Goal: Find contact information: Find contact information

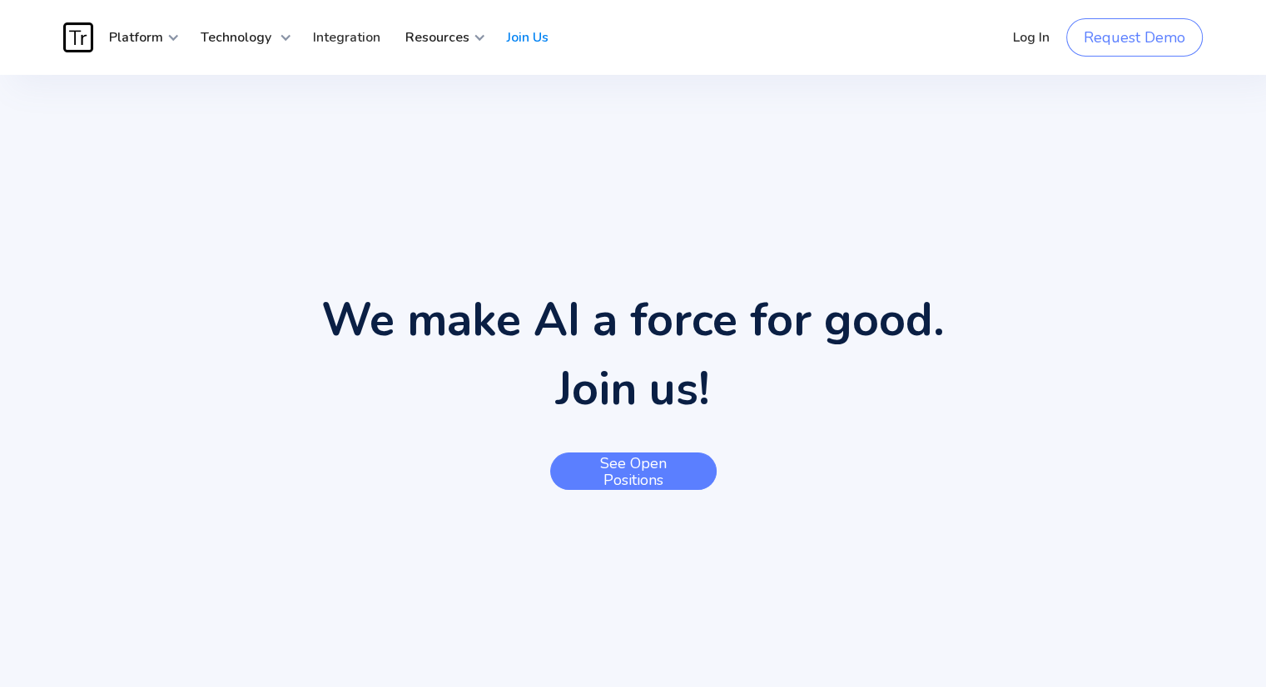
click at [683, 473] on link "See open positions" at bounding box center [633, 471] width 166 height 37
click at [671, 471] on link "See open positions" at bounding box center [633, 471] width 166 height 37
click at [683, 470] on link "See open positions" at bounding box center [633, 471] width 166 height 37
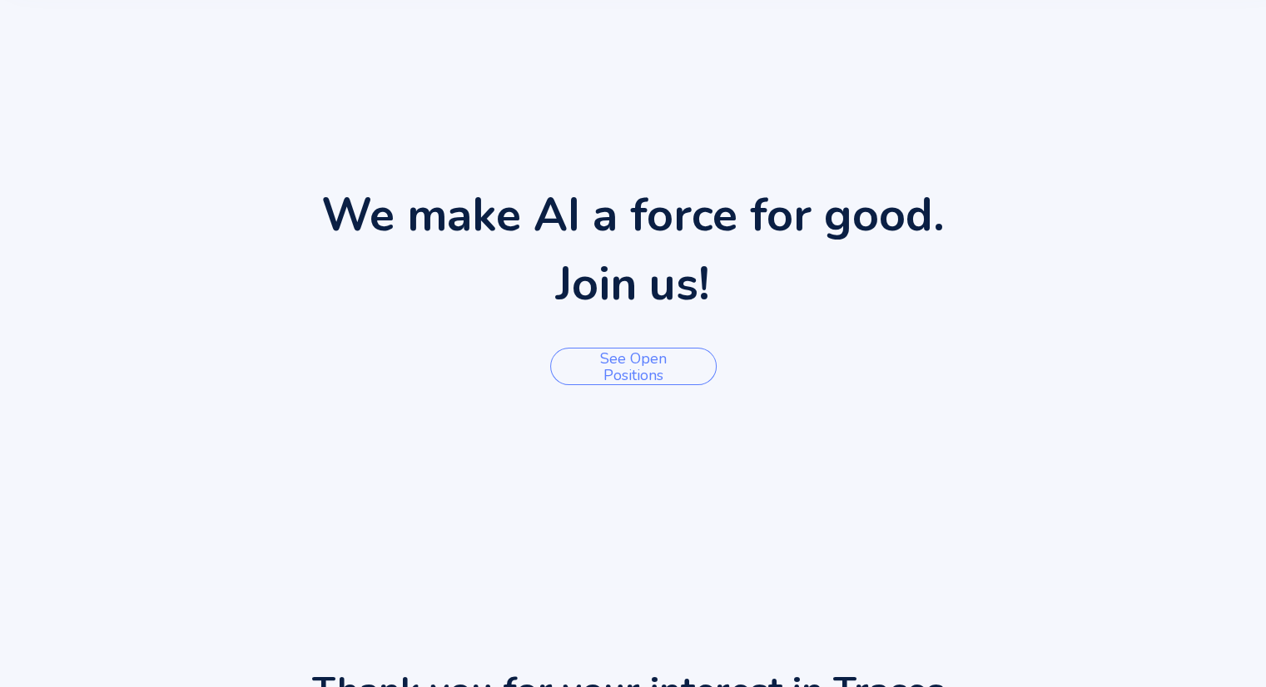
scroll to position [97, 0]
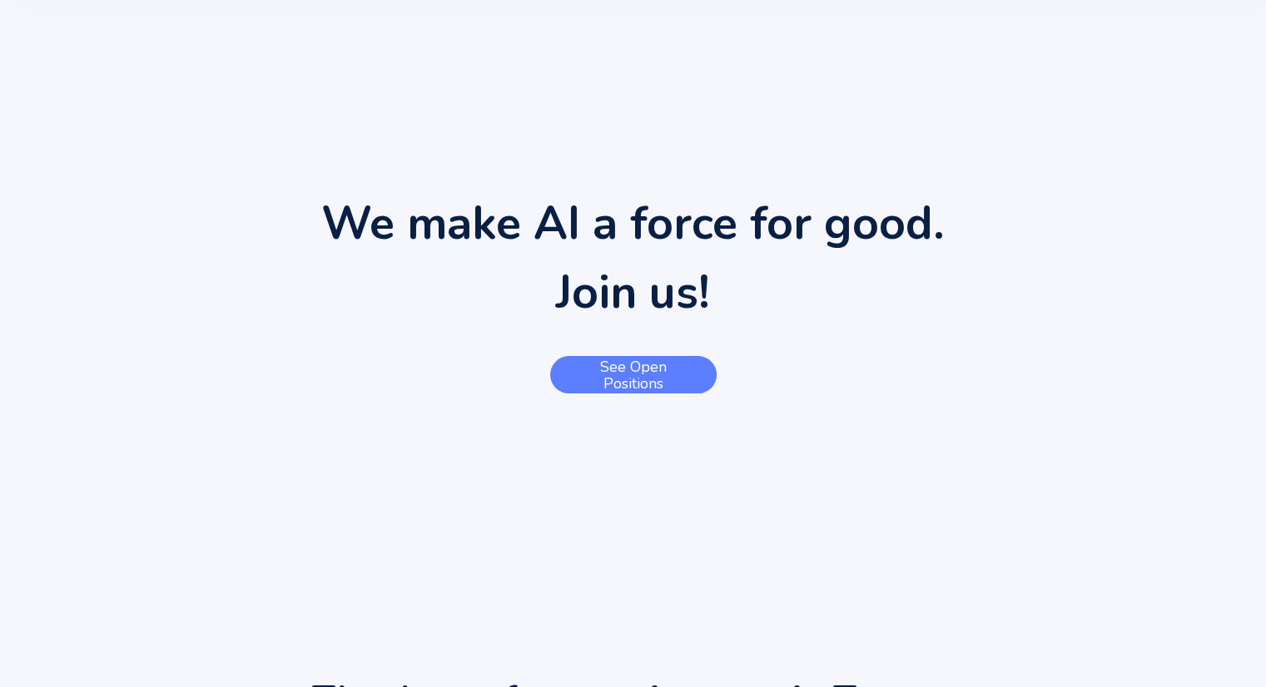
click at [669, 369] on link "See open positions" at bounding box center [633, 374] width 166 height 37
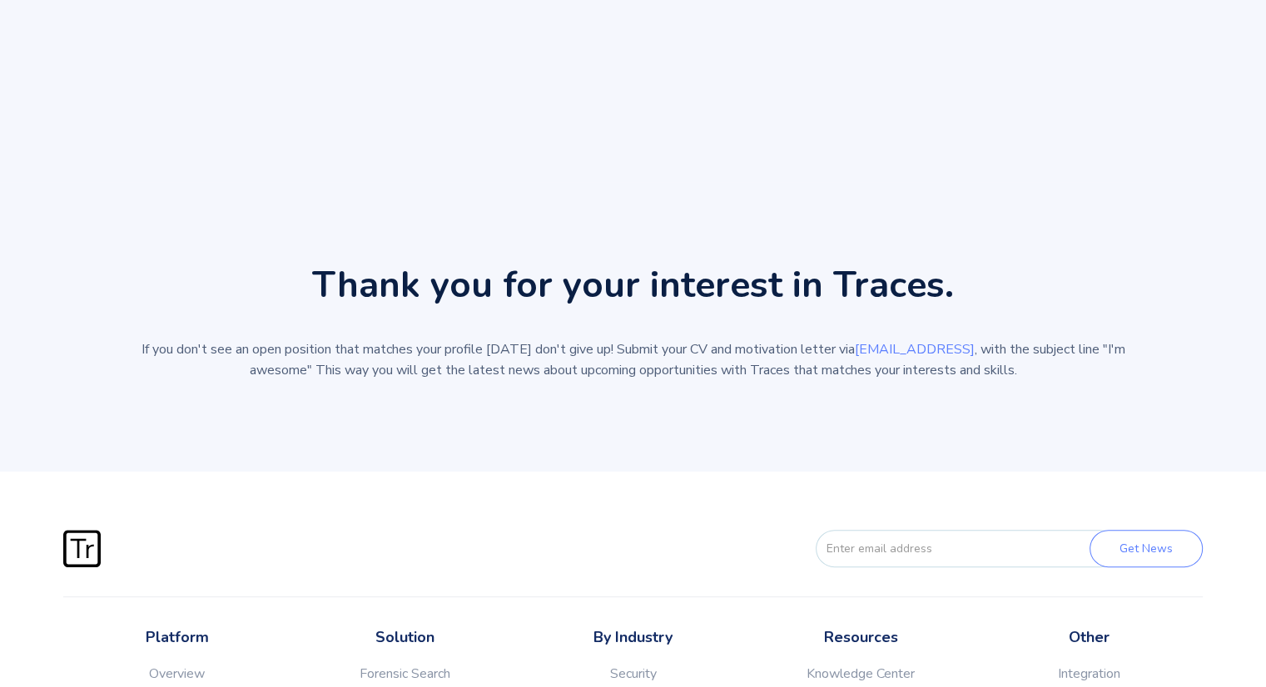
scroll to position [522, 0]
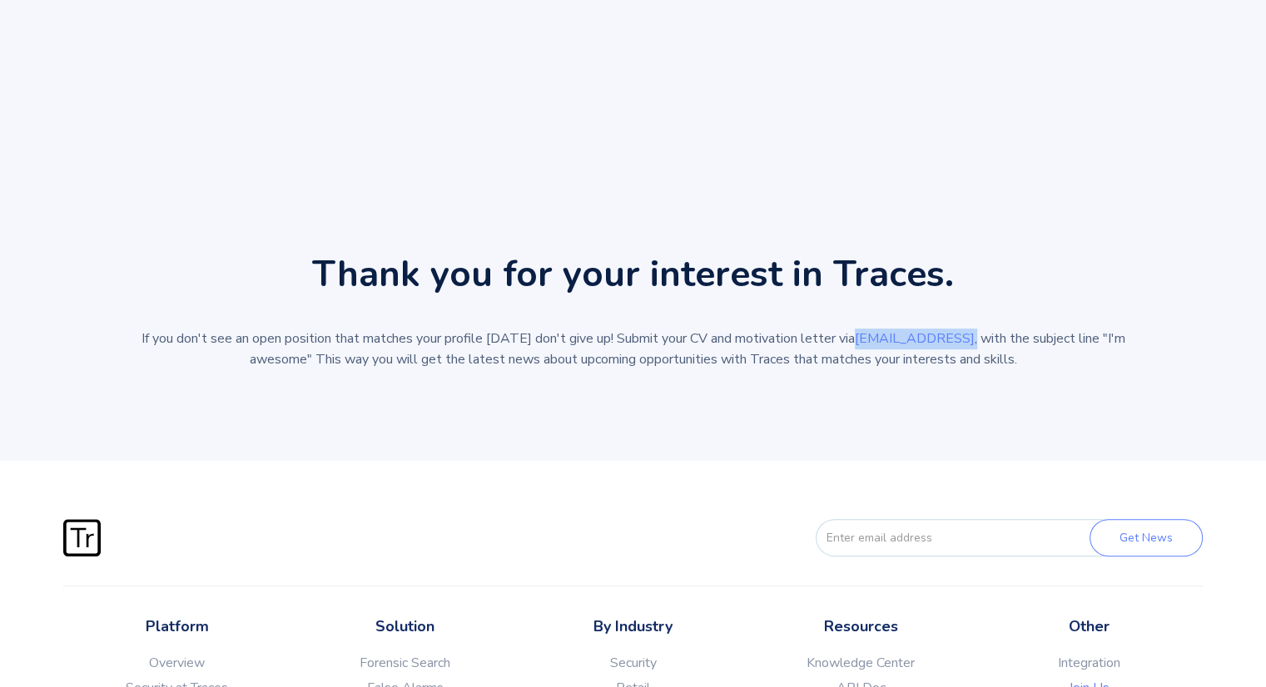
drag, startPoint x: 967, startPoint y: 336, endPoint x: 860, endPoint y: 344, distance: 106.8
click at [860, 344] on p "If you don't see an open position that matches your profile [DATE] don't give u…" at bounding box center [633, 350] width 998 height 42
copy p "[EMAIL_ADDRESS] ,"
click at [835, 338] on p "If you don't see an open position that matches your profile [DATE] don't give u…" at bounding box center [633, 350] width 998 height 42
click at [840, 338] on p "If you don't see an open position that matches your profile [DATE] don't give u…" at bounding box center [633, 350] width 998 height 42
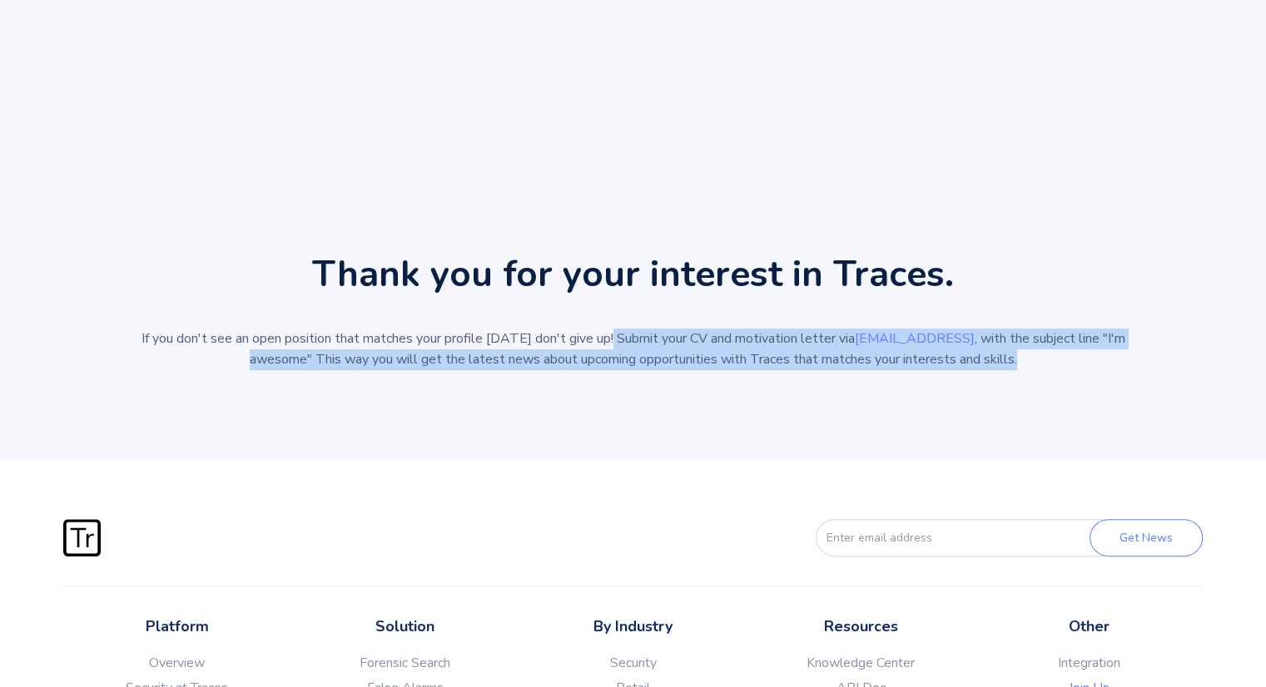
drag, startPoint x: 614, startPoint y: 337, endPoint x: 1033, endPoint y: 357, distance: 419.0
click at [1033, 357] on p "If you don't see an open position that matches your profile [DATE] don't give u…" at bounding box center [633, 350] width 998 height 42
copy p "Submit your CV and motivation letter via [EMAIL_ADDRESS] , with the subject lin…"
